Goal: Information Seeking & Learning: Check status

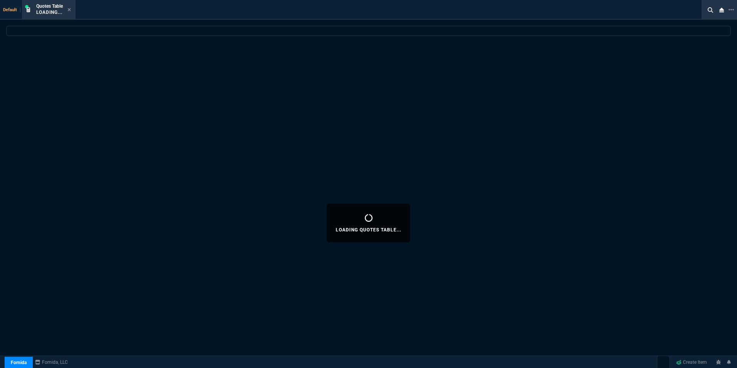
select select "16: [PERSON_NAME]"
select select
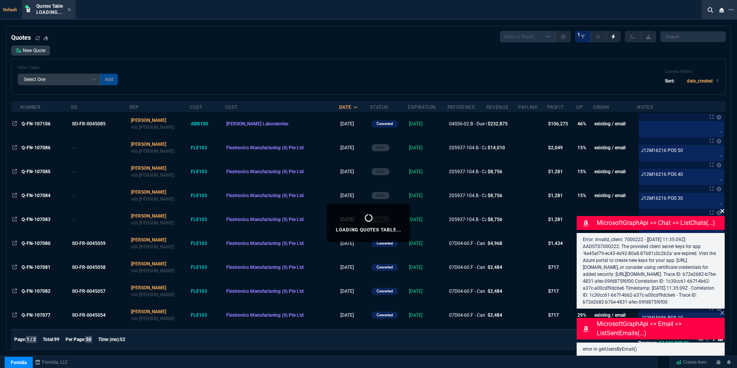
click at [723, 208] on icon at bounding box center [722, 211] width 5 height 6
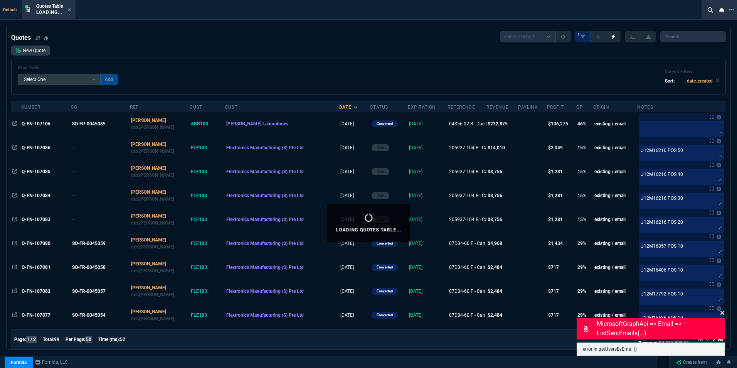
click at [723, 313] on icon at bounding box center [723, 313] width 4 height 4
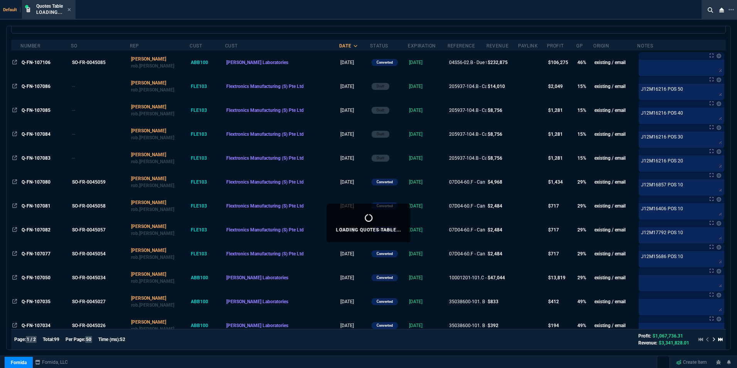
scroll to position [77, 0]
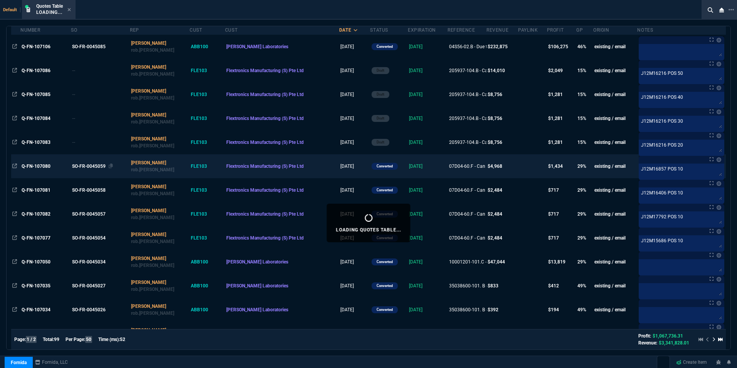
click at [77, 167] on div "SO-FR-0045059" at bounding box center [99, 166] width 55 height 7
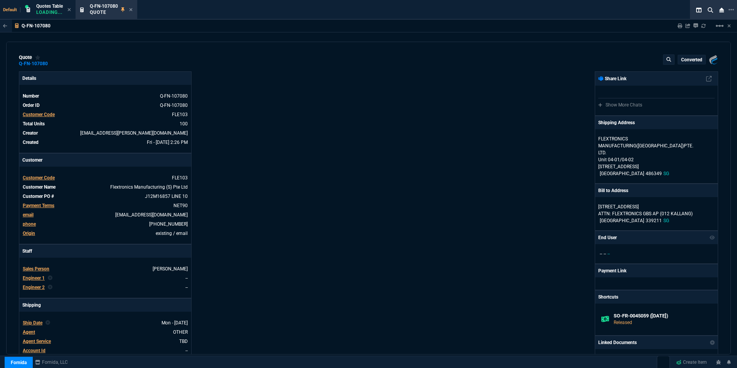
type input "33"
type input "16"
click at [130, 8] on icon at bounding box center [130, 9] width 3 height 5
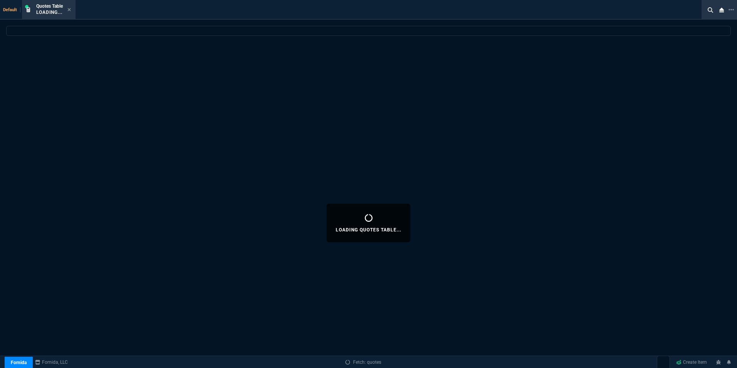
select select
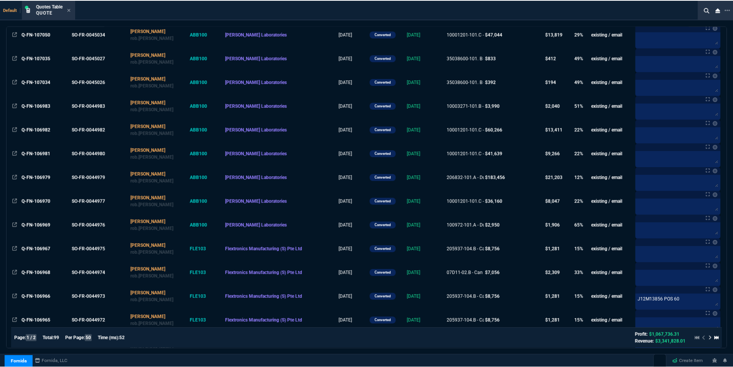
scroll to position [308, 0]
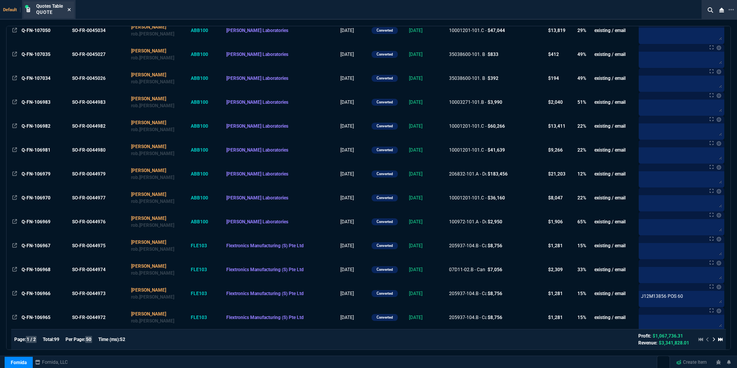
click at [70, 8] on icon at bounding box center [68, 9] width 3 height 5
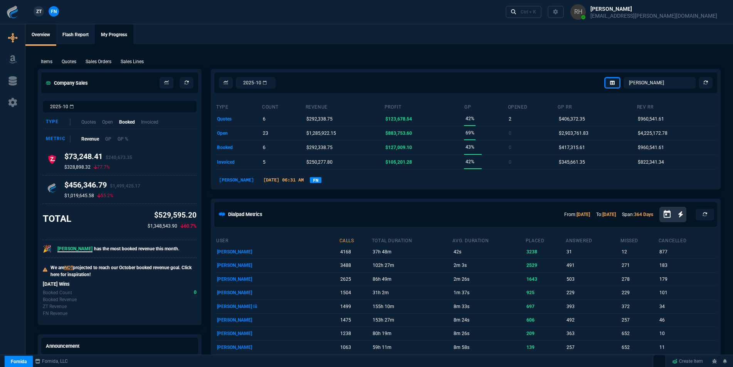
click at [121, 35] on link "My Progress" at bounding box center [114, 35] width 39 height 22
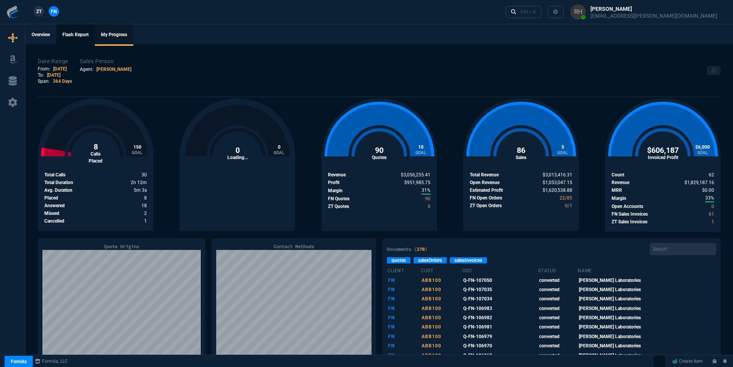
click at [78, 33] on link "Flash Report" at bounding box center [75, 35] width 39 height 22
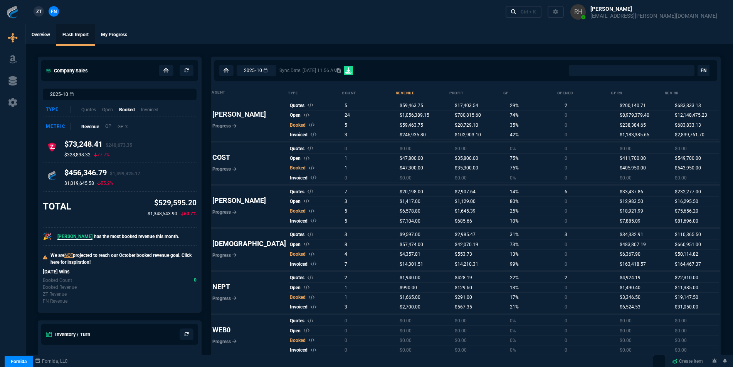
click at [108, 126] on p "GP" at bounding box center [108, 126] width 7 height 7
click at [121, 126] on p "GP %" at bounding box center [122, 126] width 11 height 7
click at [108, 128] on p "GP" at bounding box center [108, 126] width 7 height 7
click at [91, 127] on p "Revenue" at bounding box center [90, 126] width 18 height 7
click at [66, 237] on span "[PERSON_NAME]" at bounding box center [74, 237] width 35 height 6
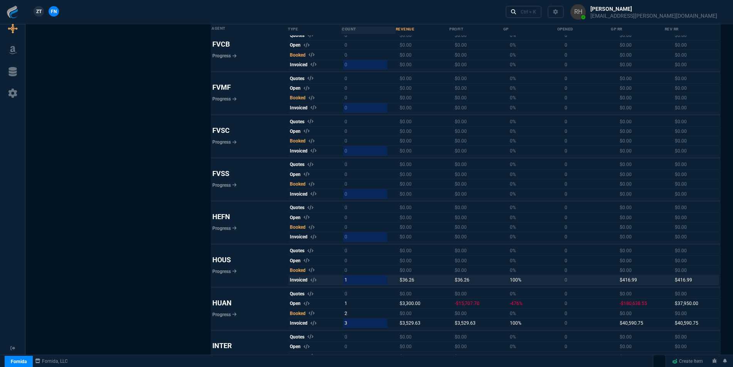
scroll to position [1787, 0]
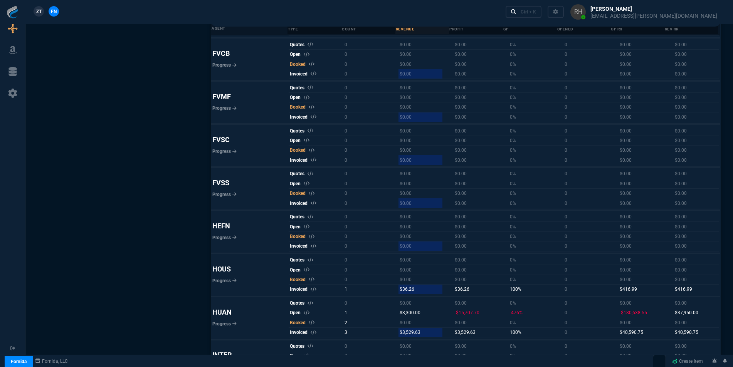
click at [396, 29] on th "revenue" at bounding box center [423, 28] width 54 height 11
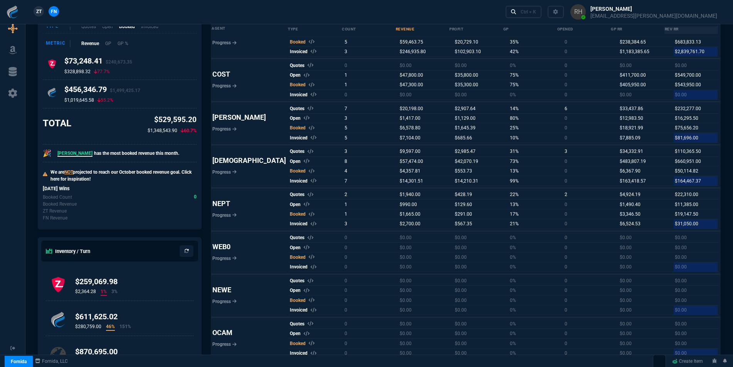
scroll to position [0, 0]
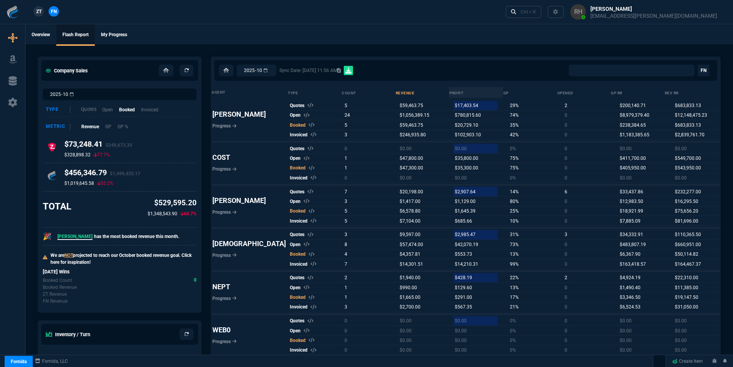
click at [93, 112] on p "Quotes" at bounding box center [88, 109] width 15 height 7
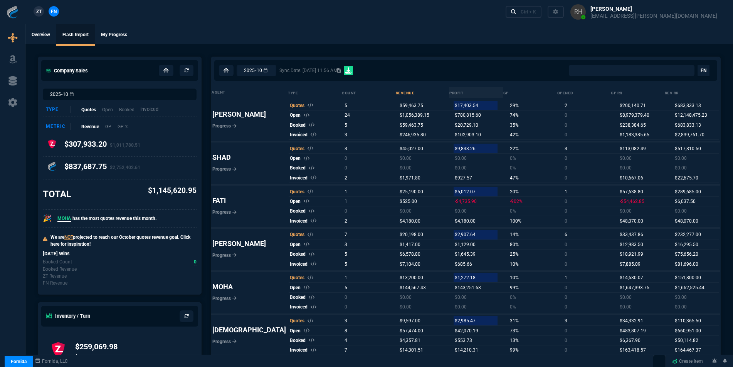
click at [150, 110] on p "Invoiced" at bounding box center [149, 109] width 18 height 7
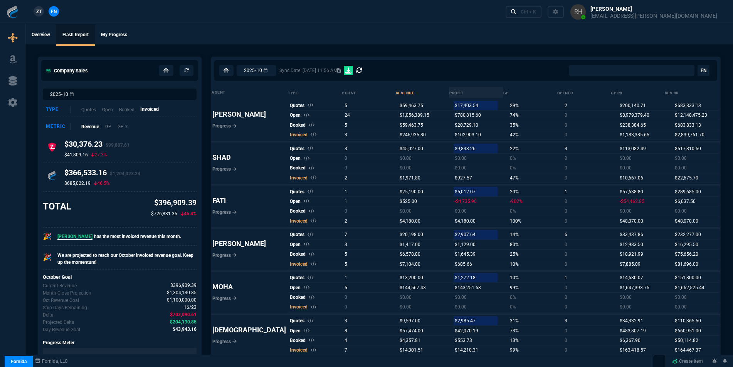
select select "0:"
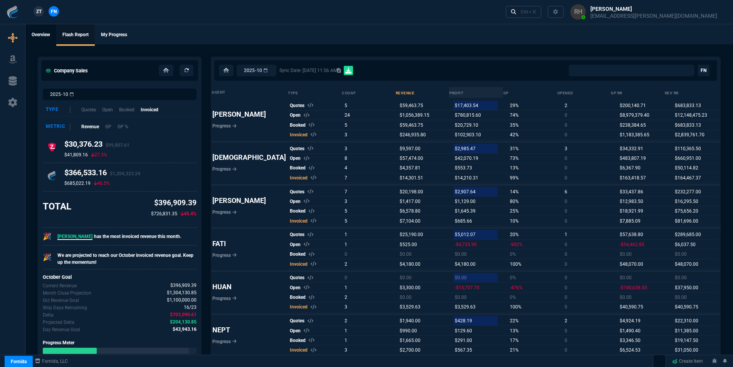
click at [39, 33] on link "Overview" at bounding box center [40, 35] width 31 height 22
select select "16: [PERSON_NAME]"
